Goal: Book appointment/travel/reservation

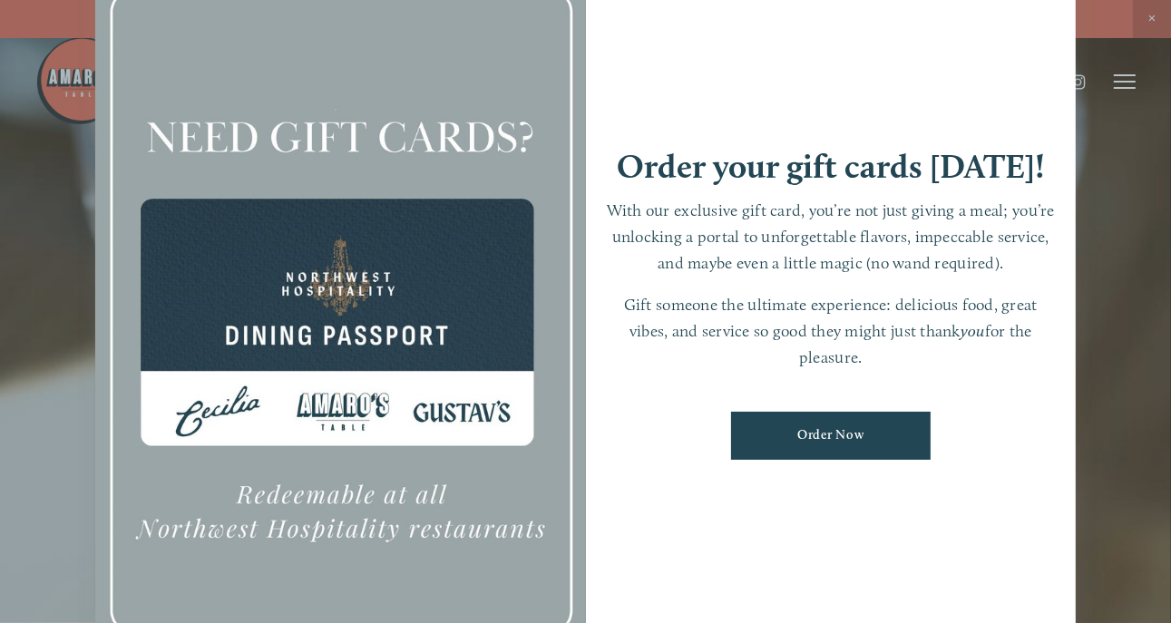
click at [1114, 181] on div at bounding box center [585, 311] width 1171 height 623
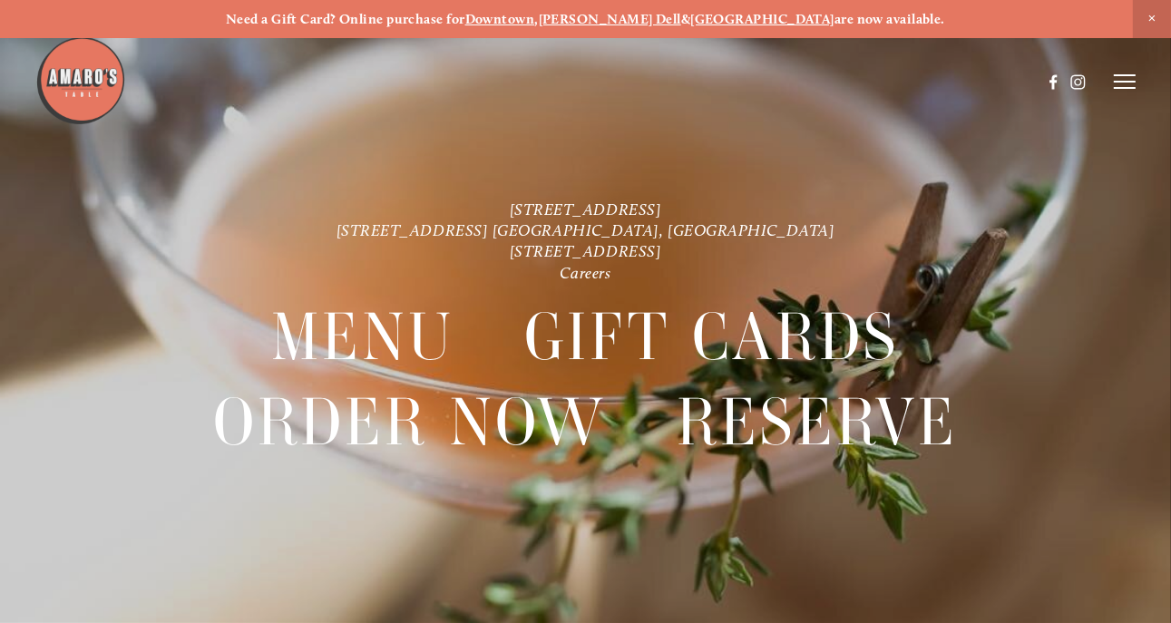
click at [1127, 79] on icon at bounding box center [1125, 81] width 22 height 16
click at [1152, 17] on span "Close Announcement" at bounding box center [1152, 19] width 38 height 38
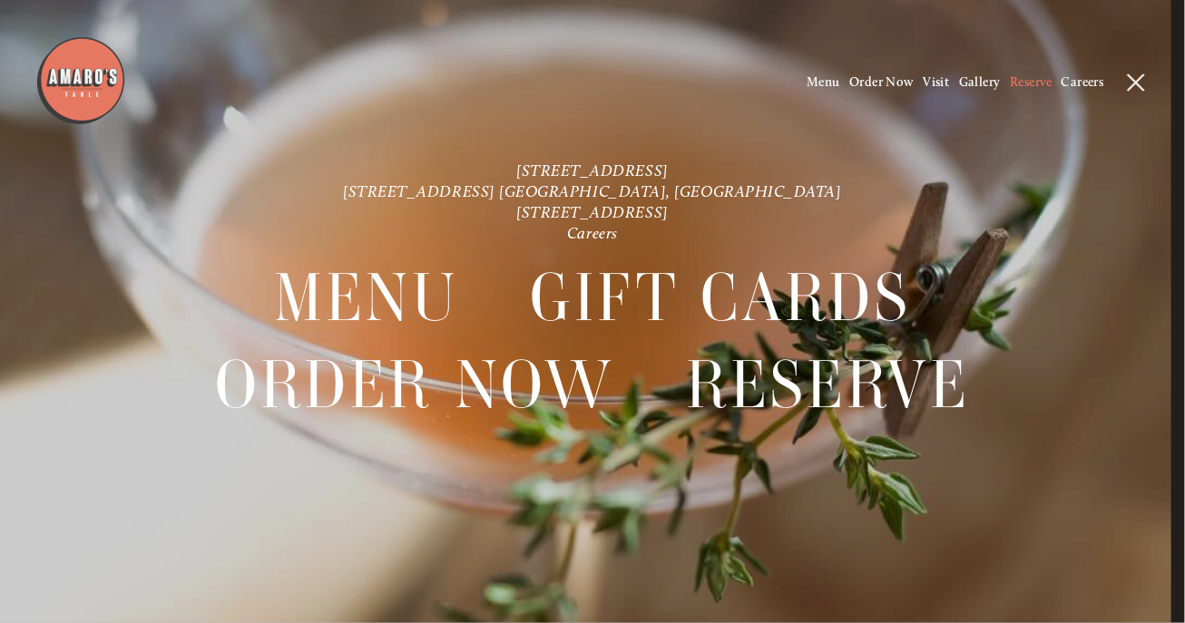
click at [1020, 86] on span "Reserve" at bounding box center [1031, 81] width 42 height 15
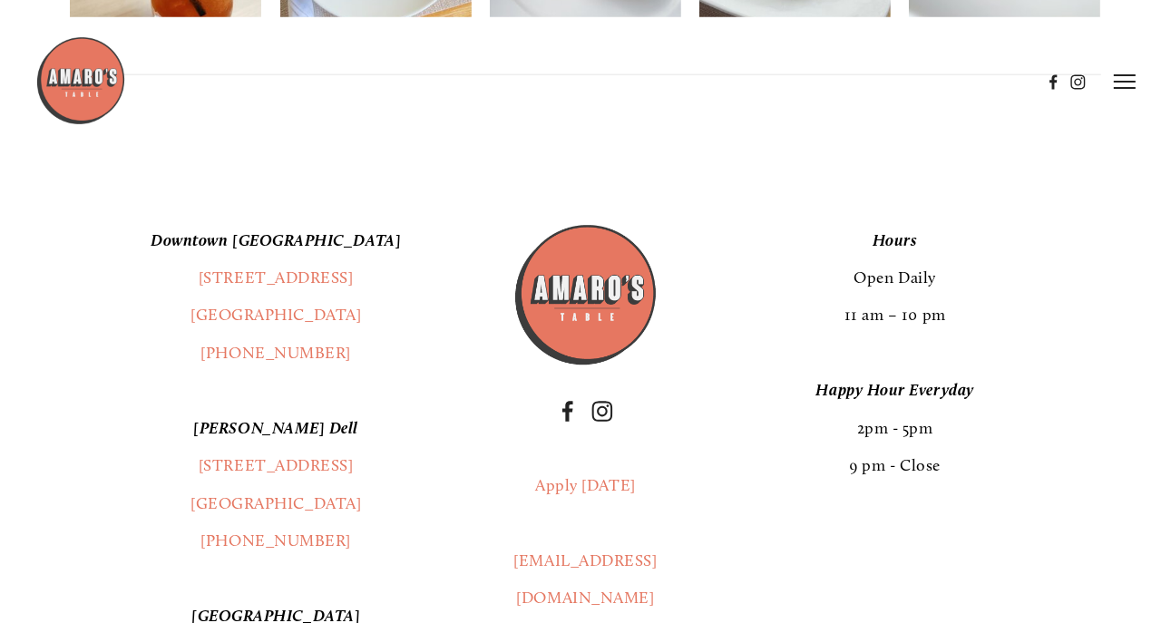
scroll to position [1844, 0]
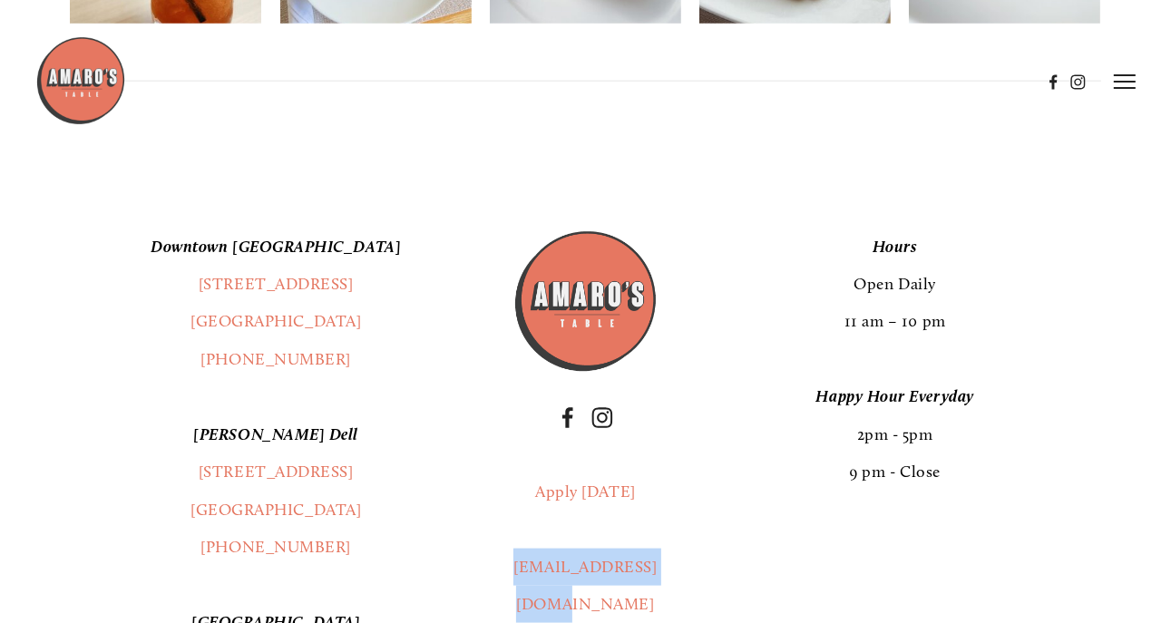
drag, startPoint x: 618, startPoint y: 563, endPoint x: 509, endPoint y: 527, distance: 114.5
click at [509, 527] on div "Apply Today info@amarostable.com" at bounding box center [585, 548] width 177 height 181
drag, startPoint x: 509, startPoint y: 527, endPoint x: 546, endPoint y: 531, distance: 37.4
copy link "[EMAIL_ADDRESS][DOMAIN_NAME]"
click at [84, 229] on p "Downtown Vancouver 1220 Main St. Ste. 100 Vancouver, WA 98660 (360) 718-2942" at bounding box center [276, 304] width 412 height 151
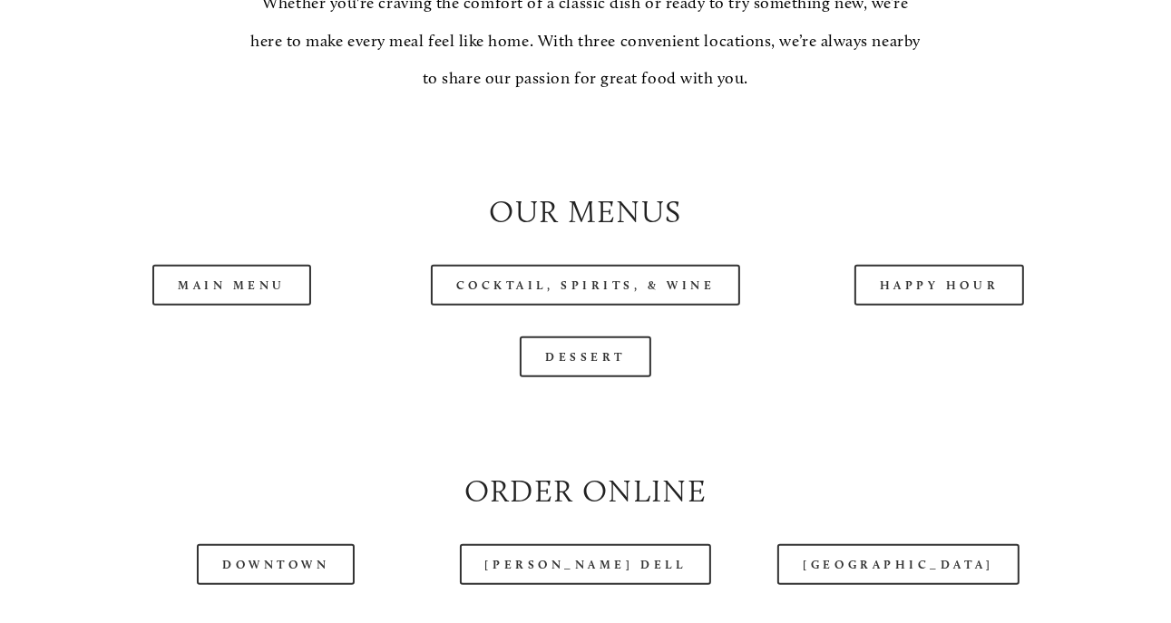
scroll to position [1815, 0]
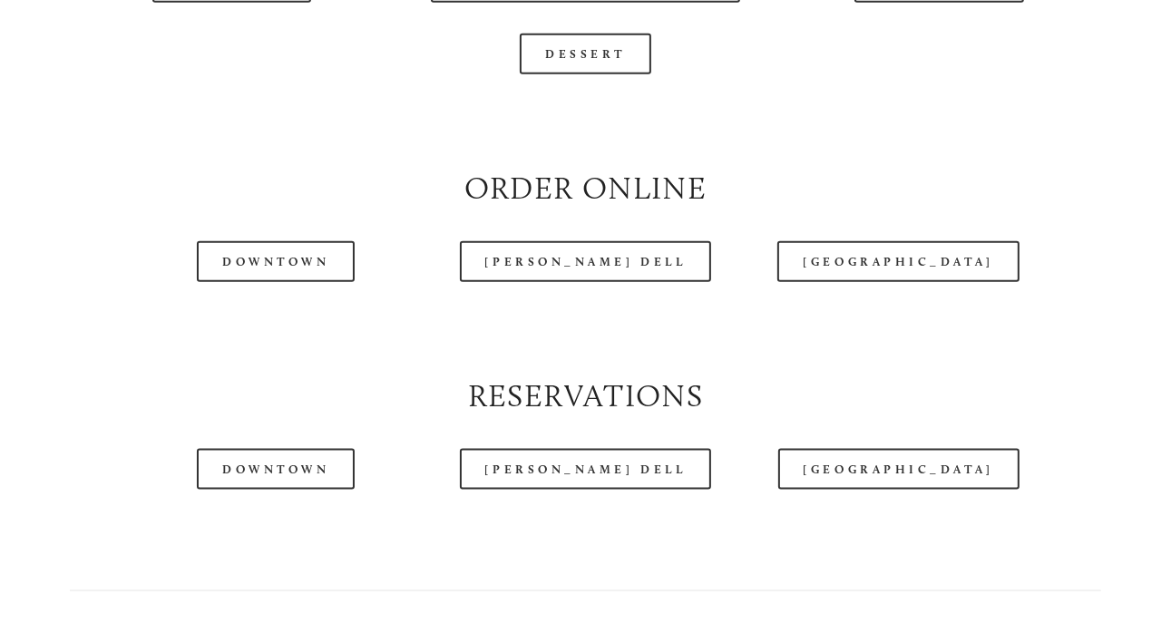
click at [270, 33] on div at bounding box center [538, 36] width 1007 height 93
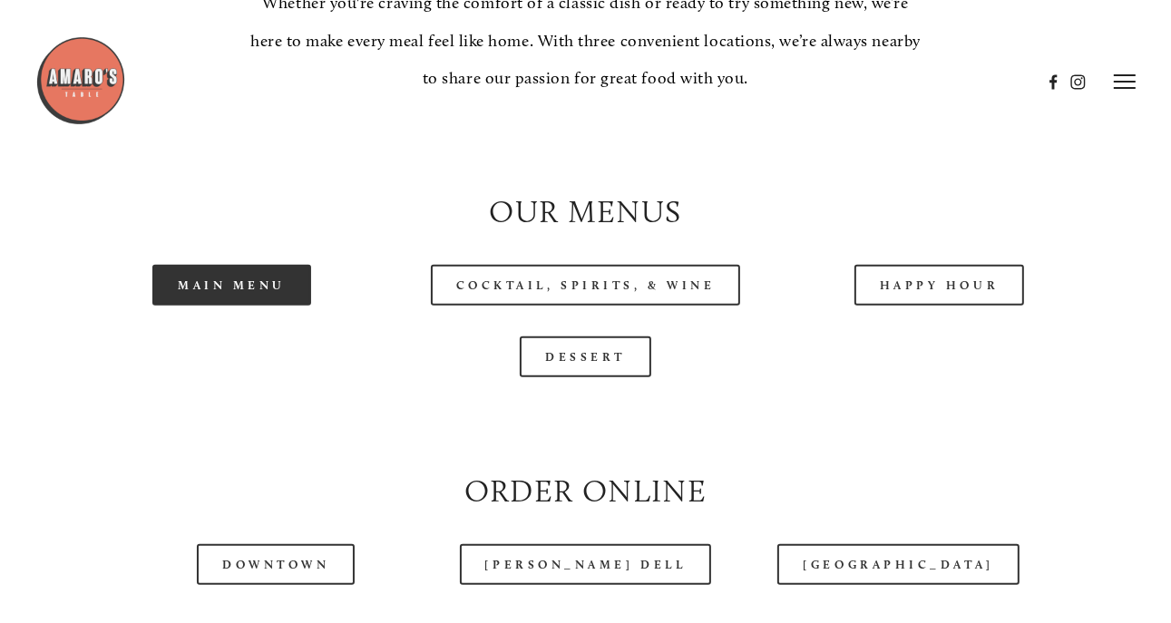
click at [267, 306] on link "Main Menu" at bounding box center [231, 285] width 159 height 41
